Goal: Navigation & Orientation: Find specific page/section

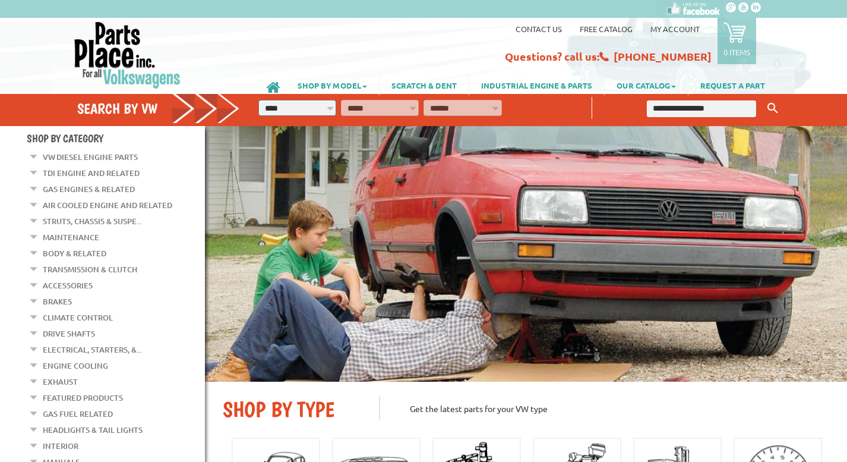
click at [154, 201] on link "Air Cooled Engine and Related" at bounding box center [107, 204] width 129 height 15
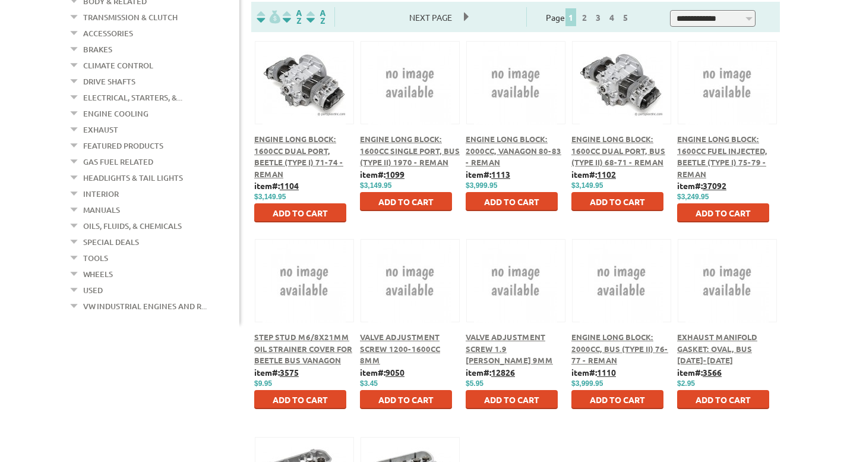
scroll to position [297, 0]
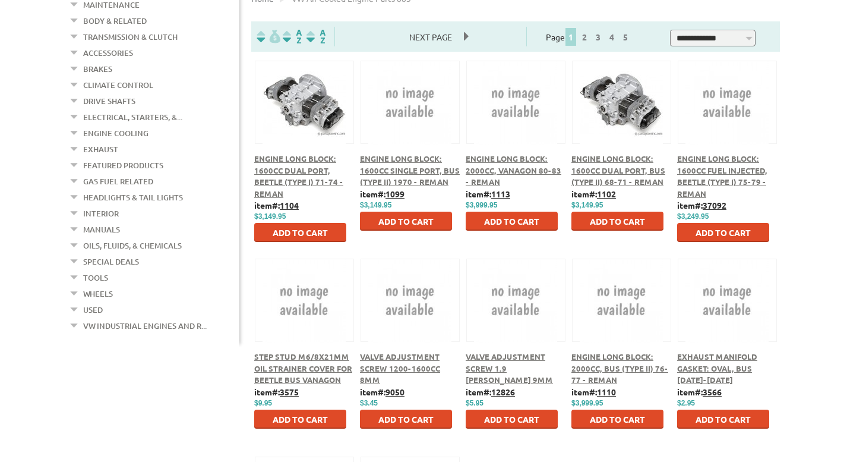
click at [131, 173] on link "Gas Fuel Related" at bounding box center [118, 180] width 70 height 15
